Goal: Navigation & Orientation: Understand site structure

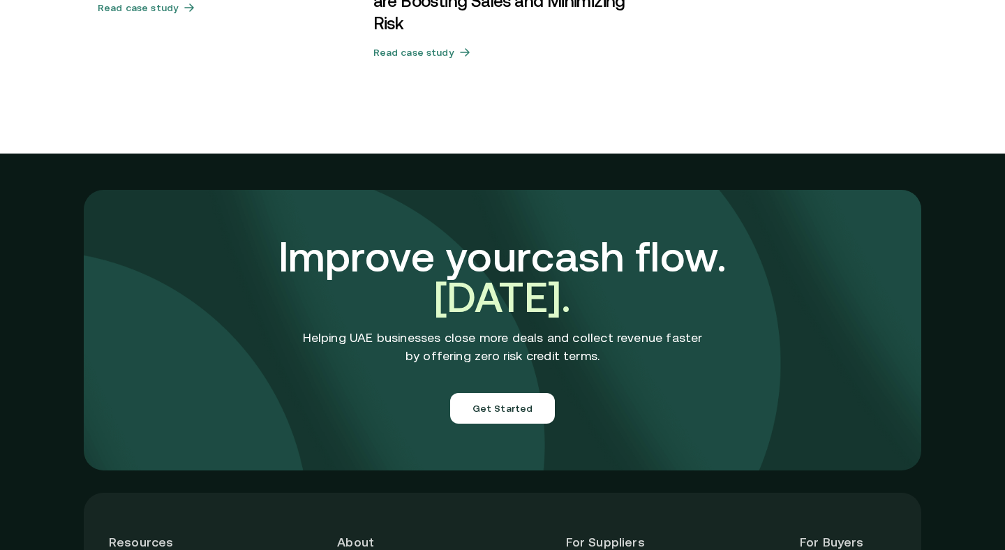
scroll to position [4977, 0]
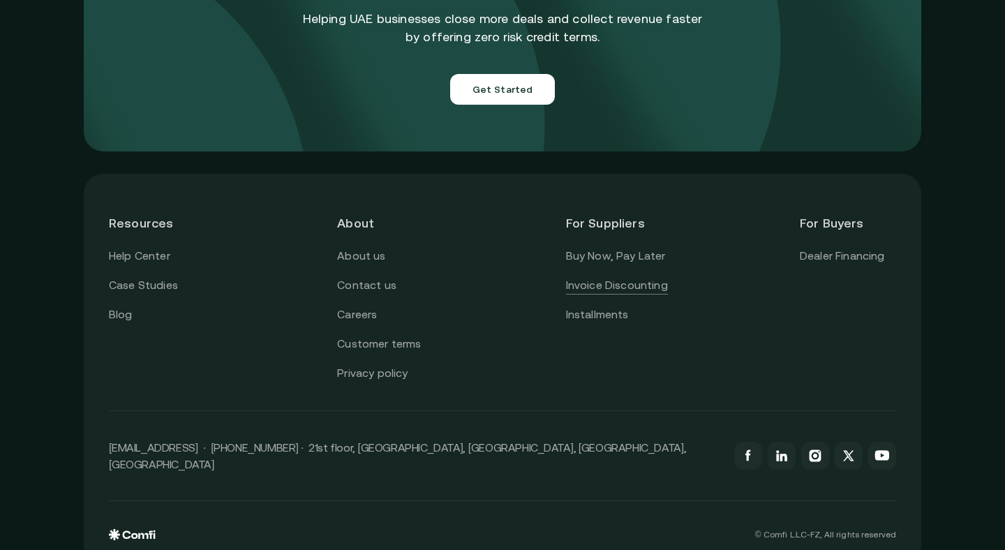
click at [627, 276] on link "Invoice Discounting" at bounding box center [617, 285] width 102 height 18
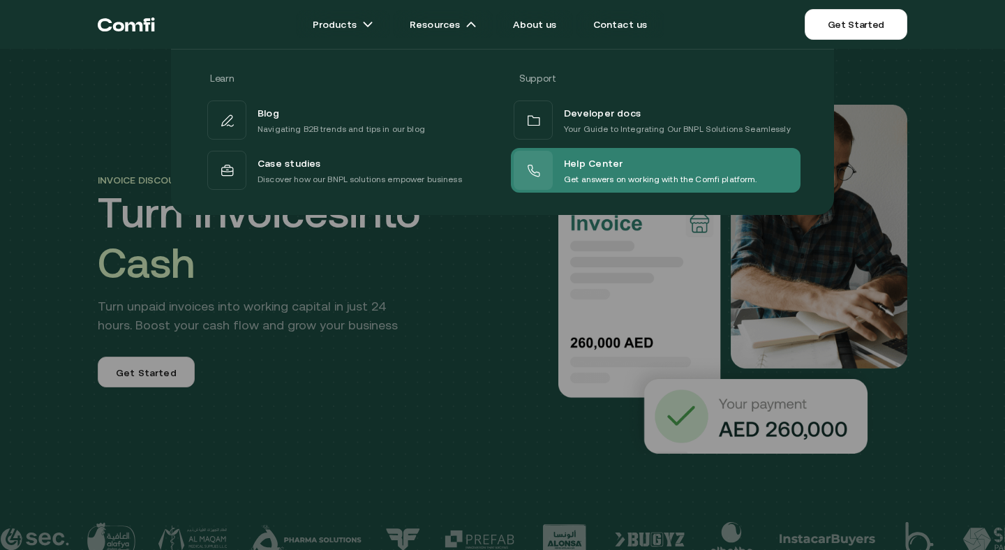
click at [629, 165] on div "Help Center" at bounding box center [660, 163] width 193 height 18
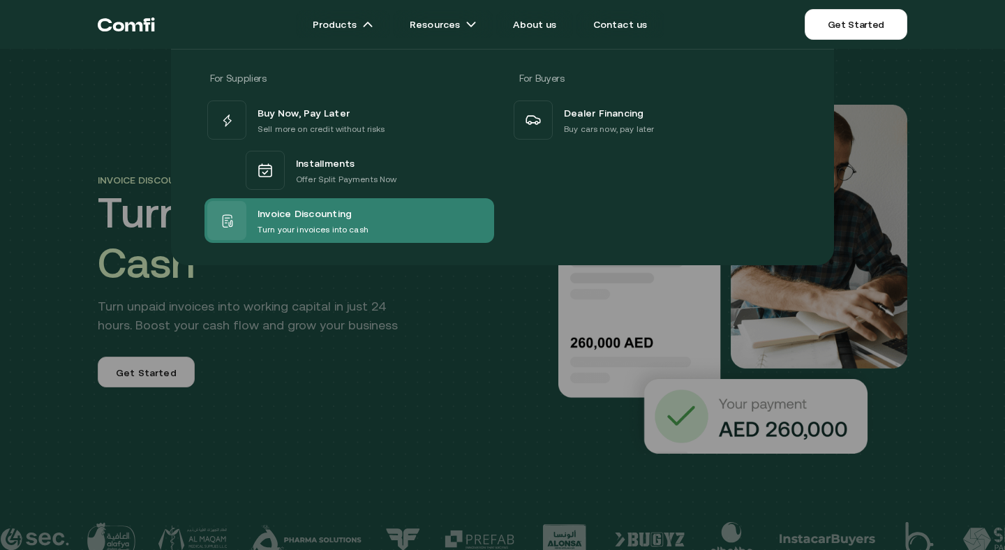
click at [339, 221] on span "Invoice Discounting" at bounding box center [305, 214] width 94 height 18
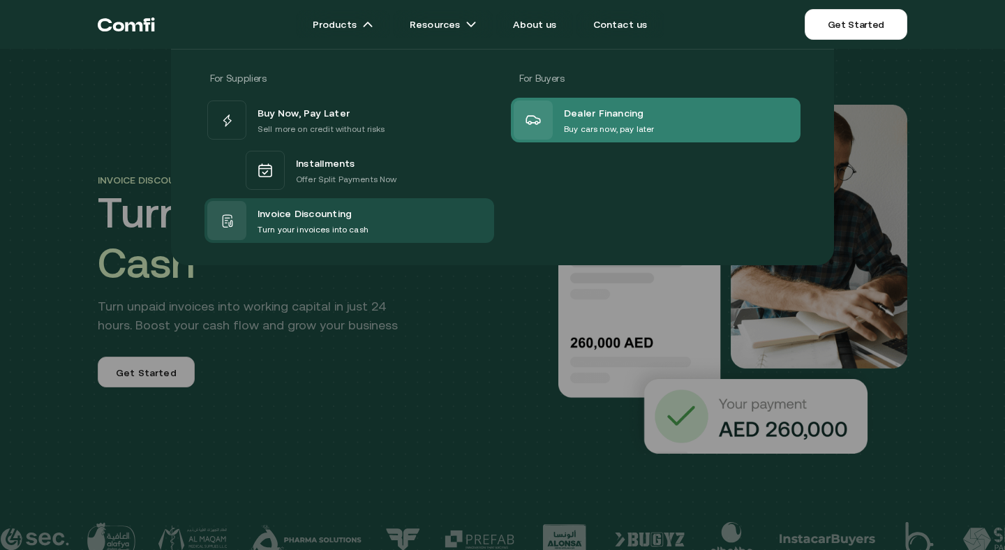
click at [573, 105] on span "Dealer Financing" at bounding box center [604, 113] width 80 height 18
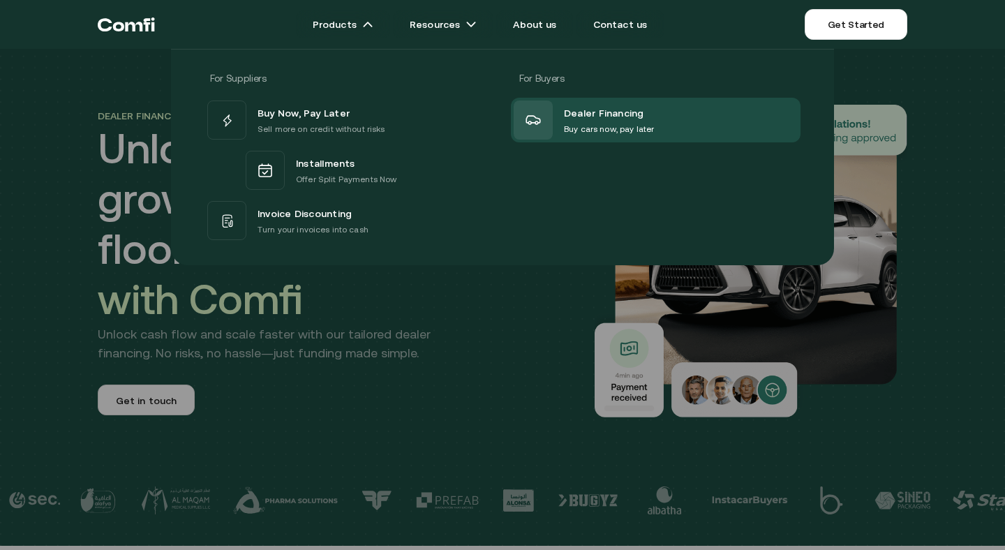
click at [149, 38] on div "For Suppliers For Buyers Buy Now, Pay Later Sell more on credit without risks I…" at bounding box center [502, 151] width 1005 height 227
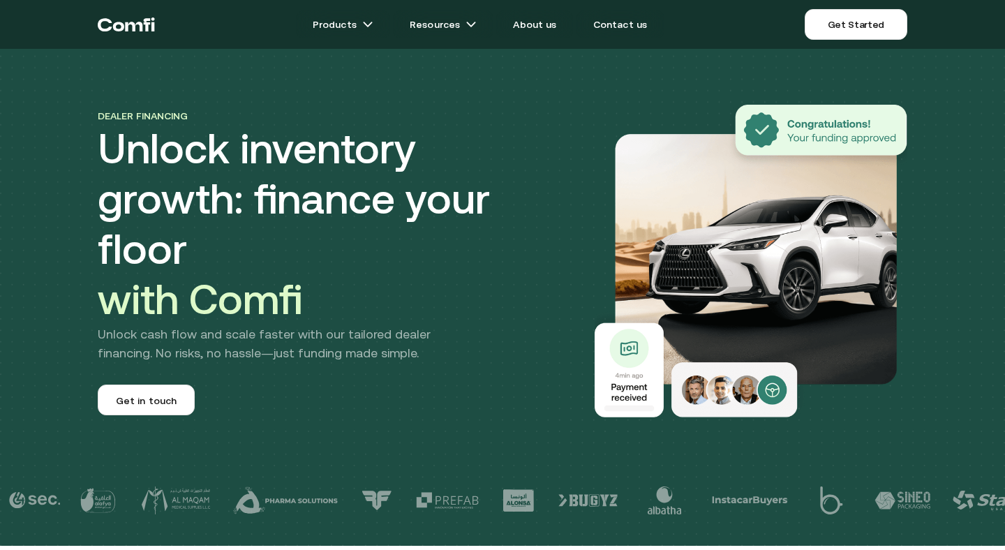
click at [139, 18] on icon "Return to the top of the Comfi home page" at bounding box center [126, 24] width 57 height 42
